Goal: Information Seeking & Learning: Learn about a topic

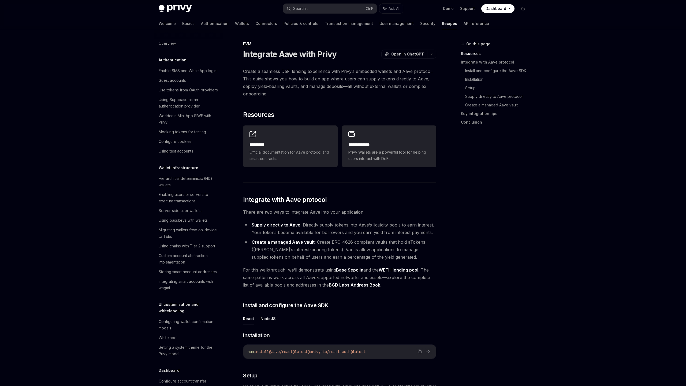
scroll to position [582, 0]
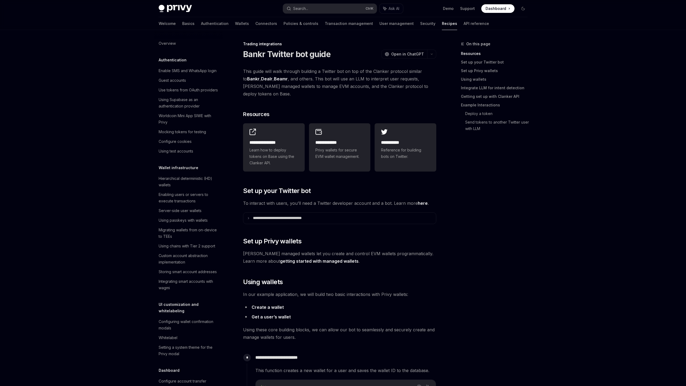
scroll to position [426, 0]
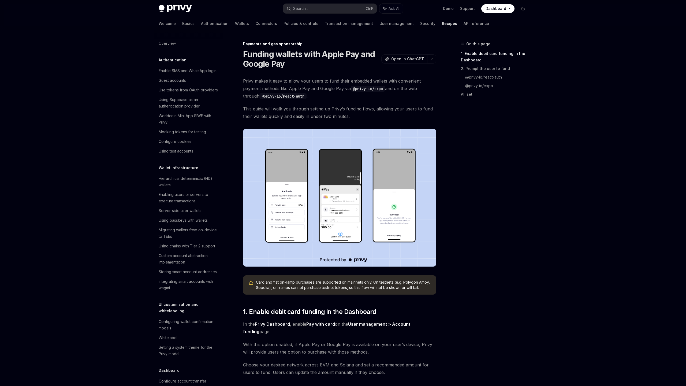
scroll to position [366, 0]
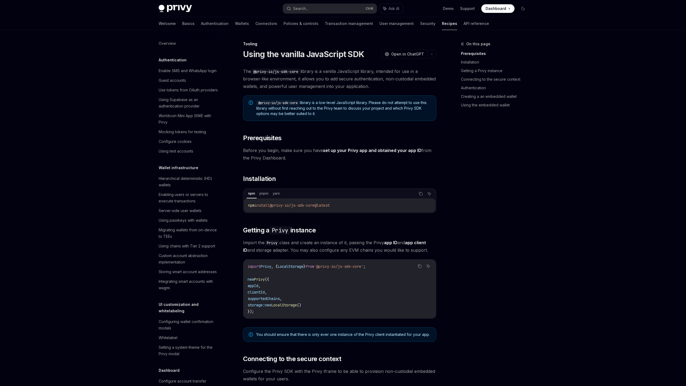
scroll to position [529, 0]
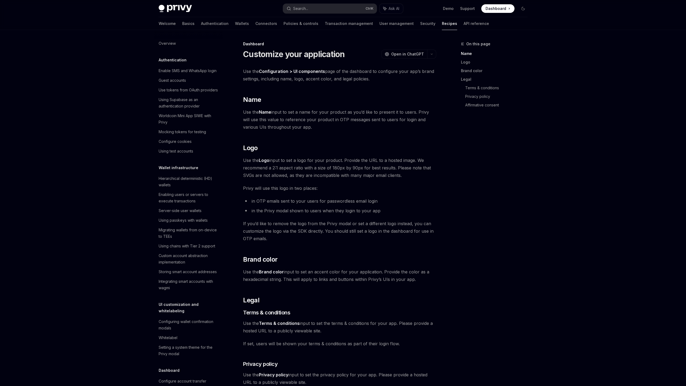
scroll to position [225, 0]
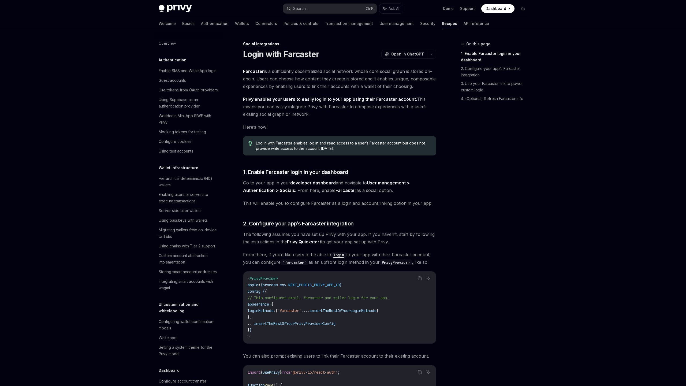
scroll to position [271, 0]
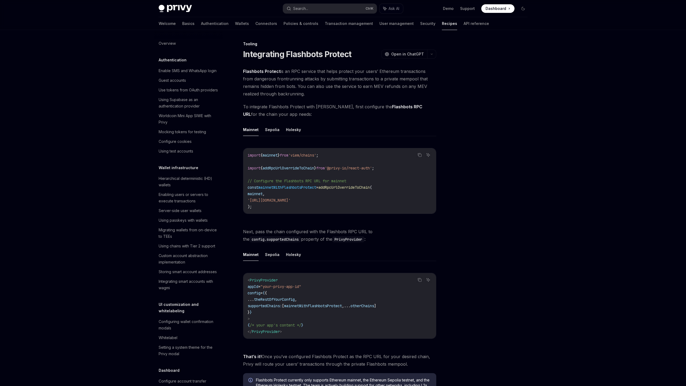
scroll to position [535, 0]
